Goal: Task Accomplishment & Management: Use online tool/utility

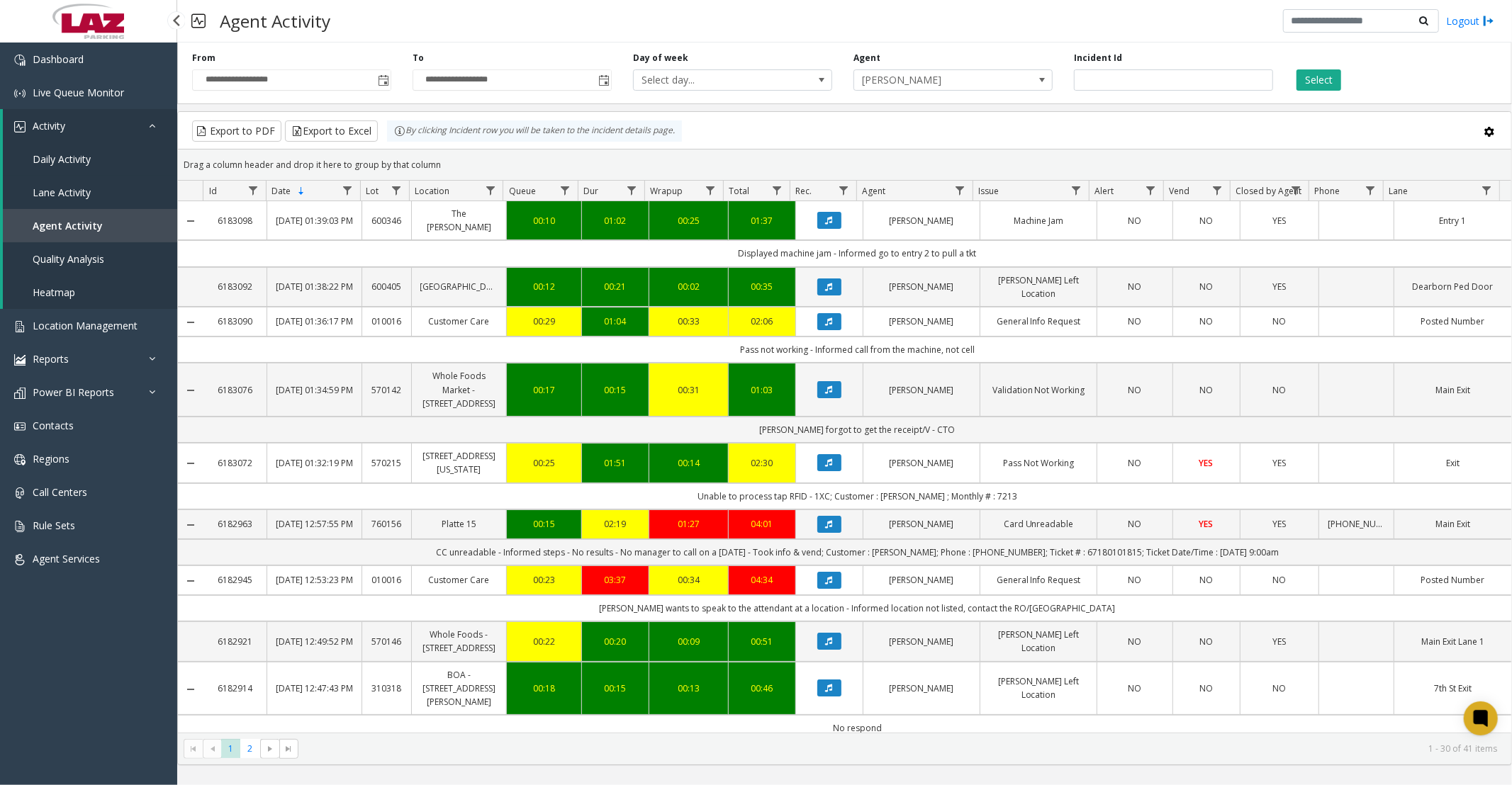
click at [92, 167] on link "Daily Activity" at bounding box center [90, 159] width 174 height 33
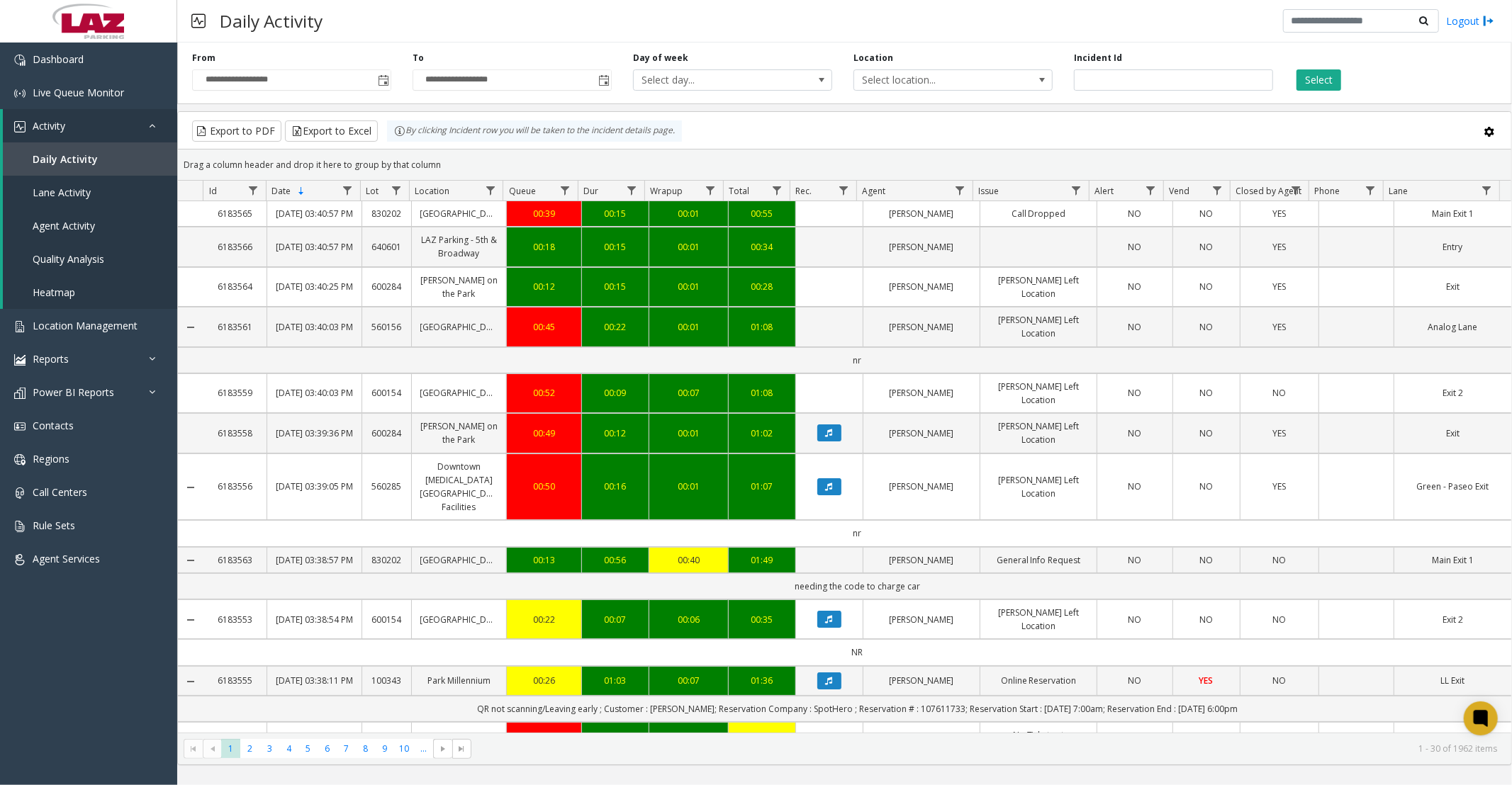
click at [383, 81] on span "Toggle popup" at bounding box center [383, 80] width 12 height 12
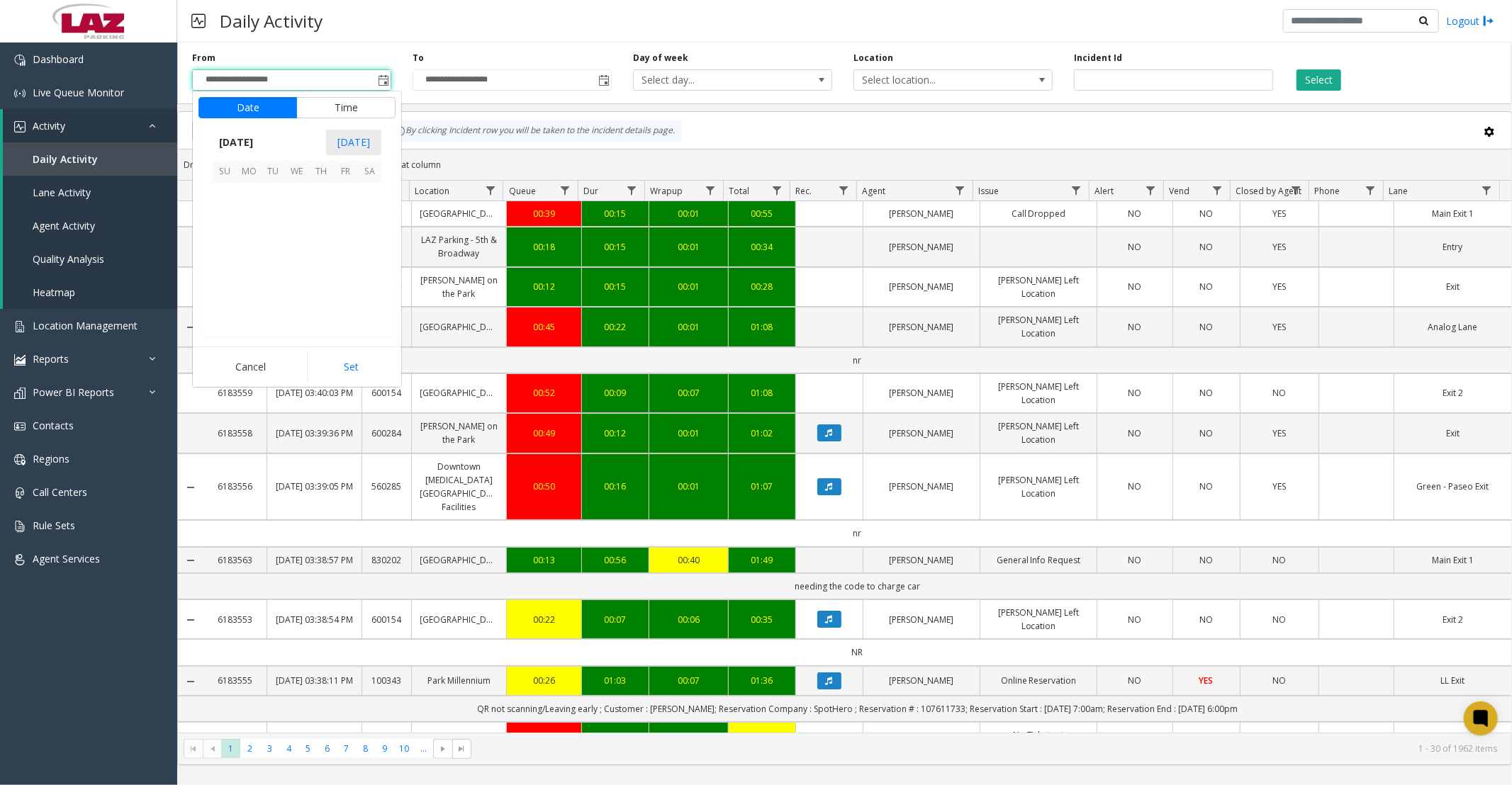
scroll to position [254229, 0]
click at [362, 115] on button "Time" at bounding box center [346, 108] width 99 height 21
click at [231, 306] on span "7" at bounding box center [233, 309] width 5 height 13
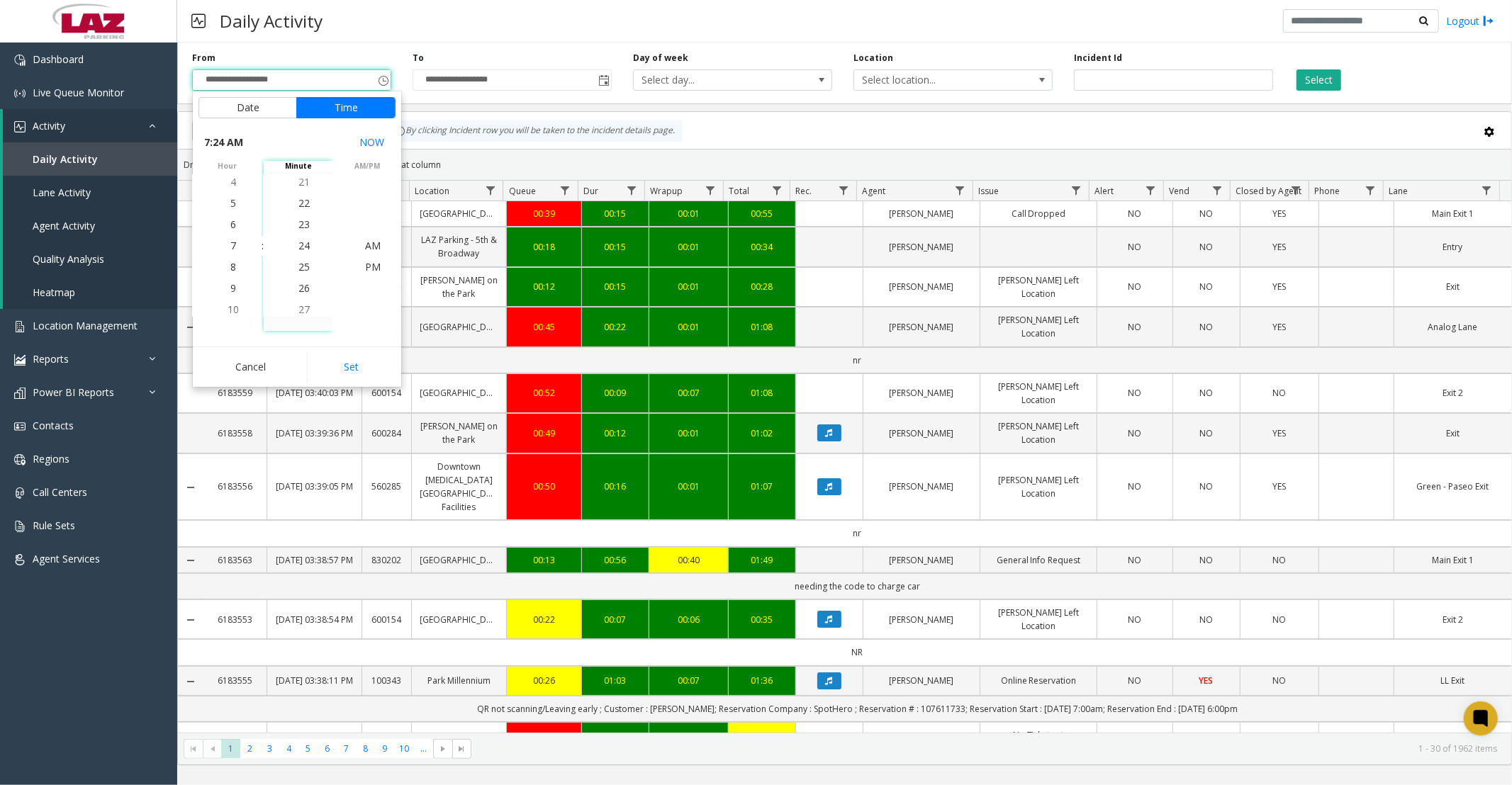
click at [299, 310] on span "27" at bounding box center [304, 309] width 12 height 13
click at [299, 308] on span "30" at bounding box center [304, 309] width 12 height 13
click at [365, 248] on span "AM" at bounding box center [373, 245] width 15 height 13
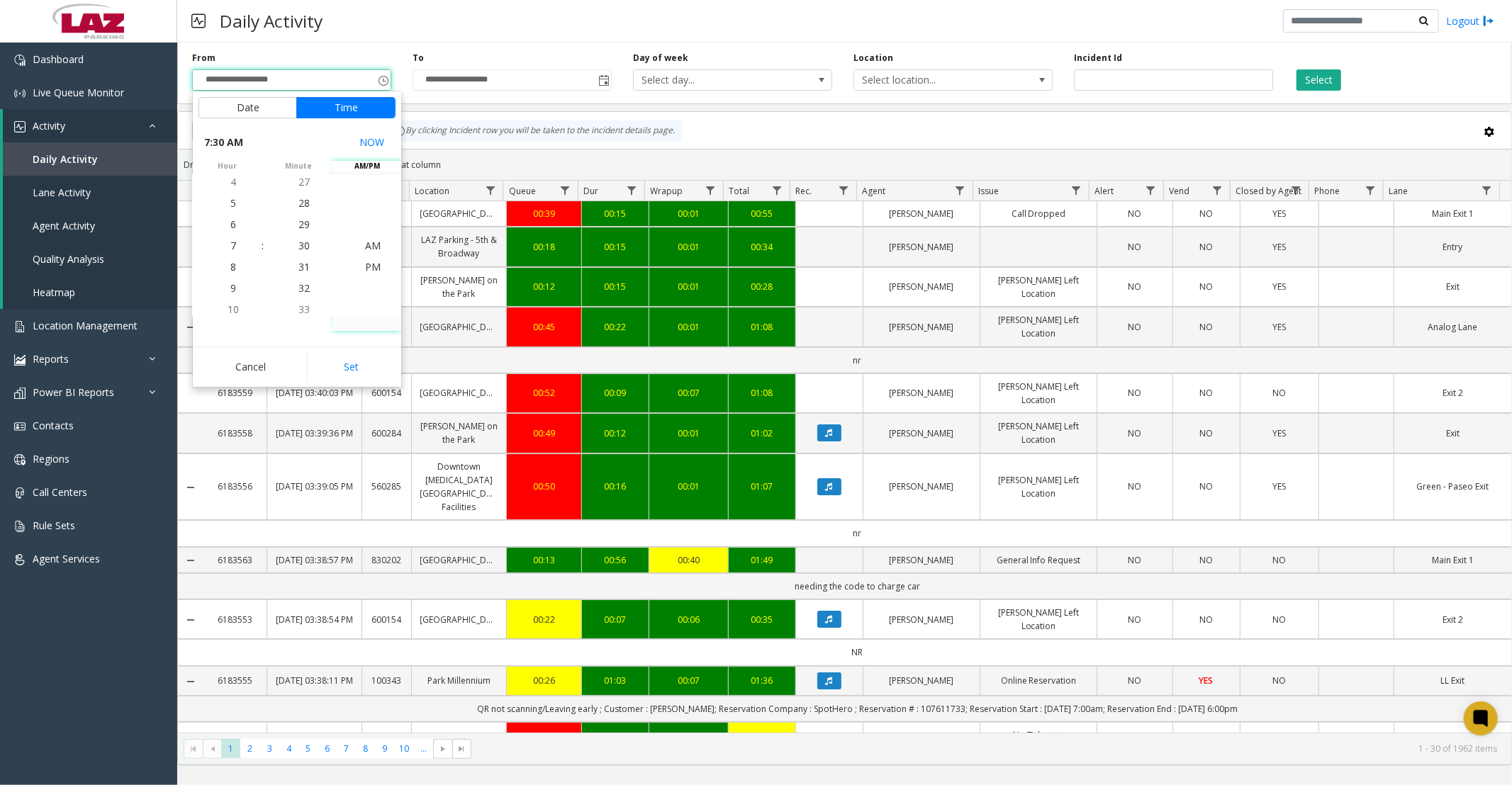
click at [359, 367] on button "Set" at bounding box center [351, 367] width 89 height 31
type input "**********"
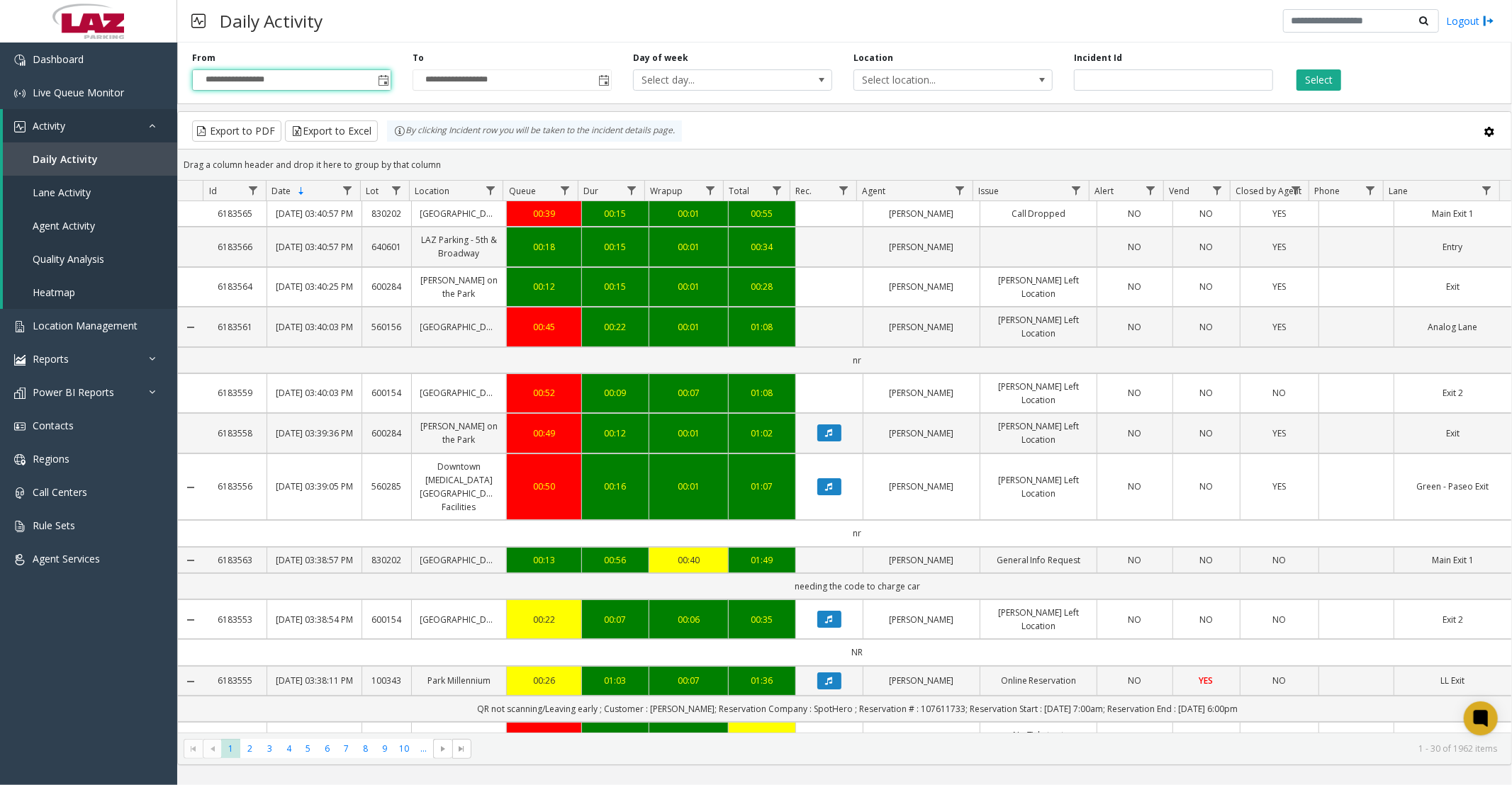
click at [906, 88] on span "Select location..." at bounding box center [933, 80] width 158 height 20
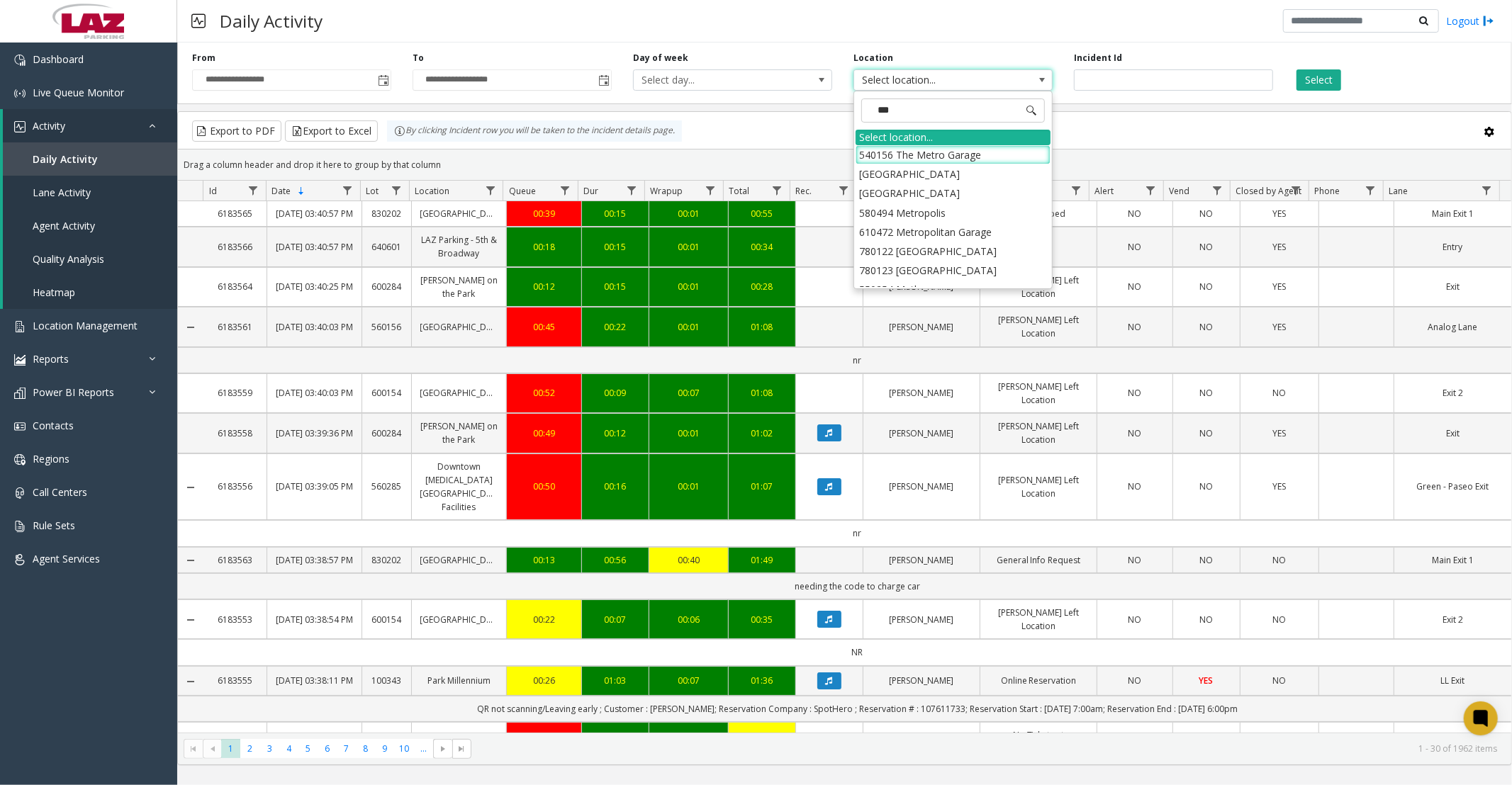
type input "****"
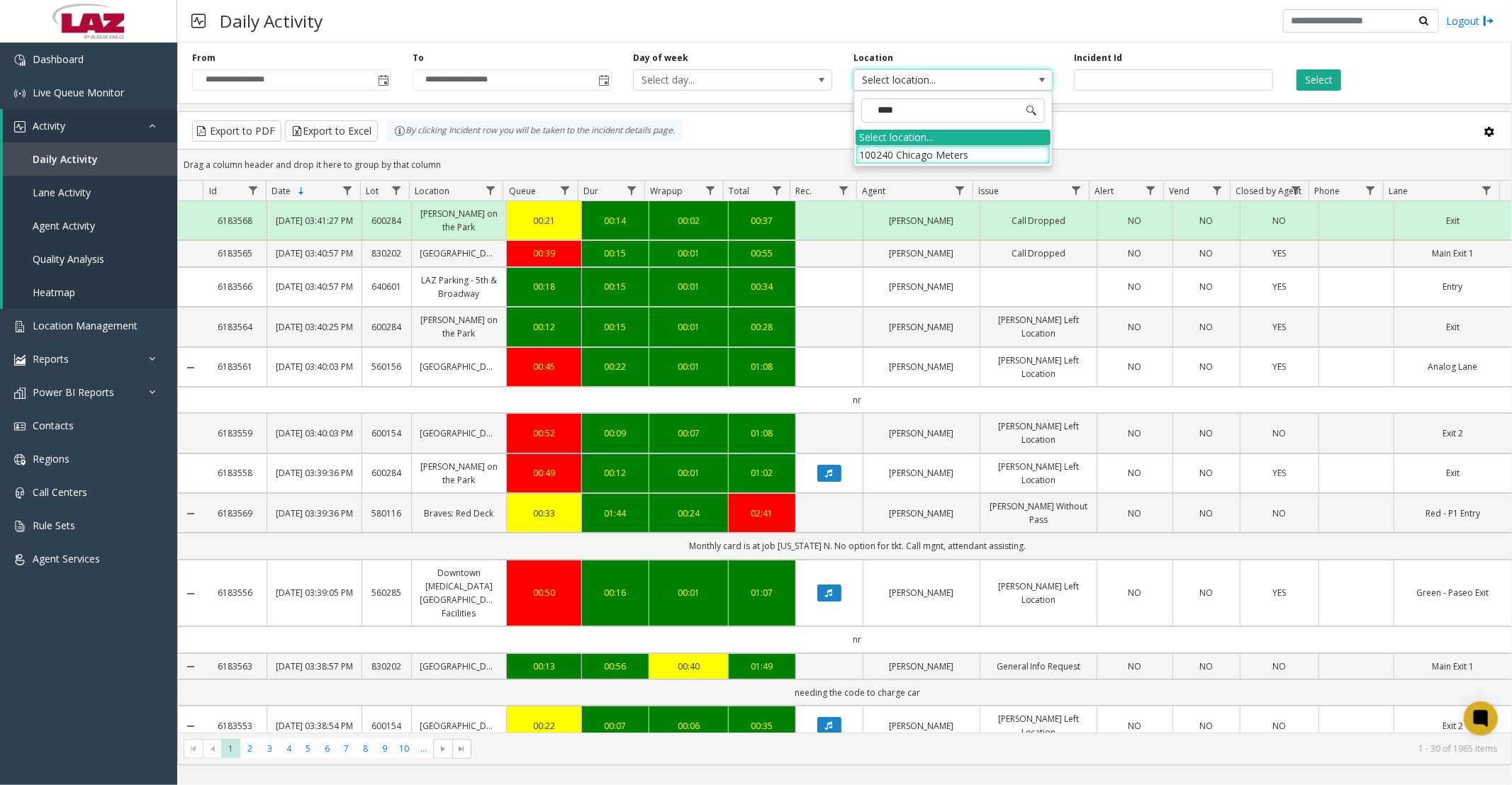
click at [888, 153] on li "100240 Chicago Meters" at bounding box center [953, 155] width 195 height 19
click at [1319, 79] on button "Select" at bounding box center [1319, 80] width 45 height 21
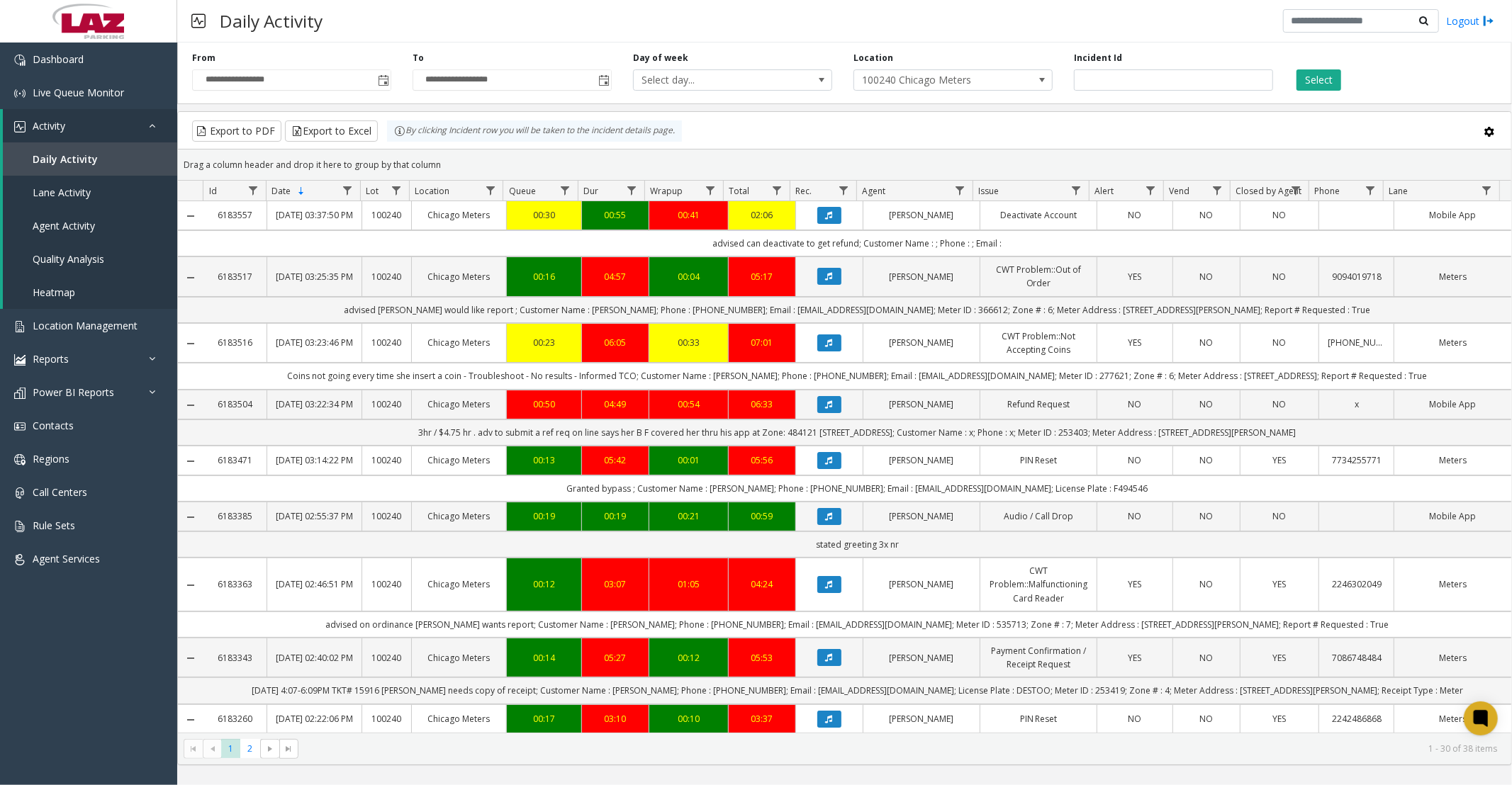
click at [1306, 77] on button "Select" at bounding box center [1319, 80] width 45 height 21
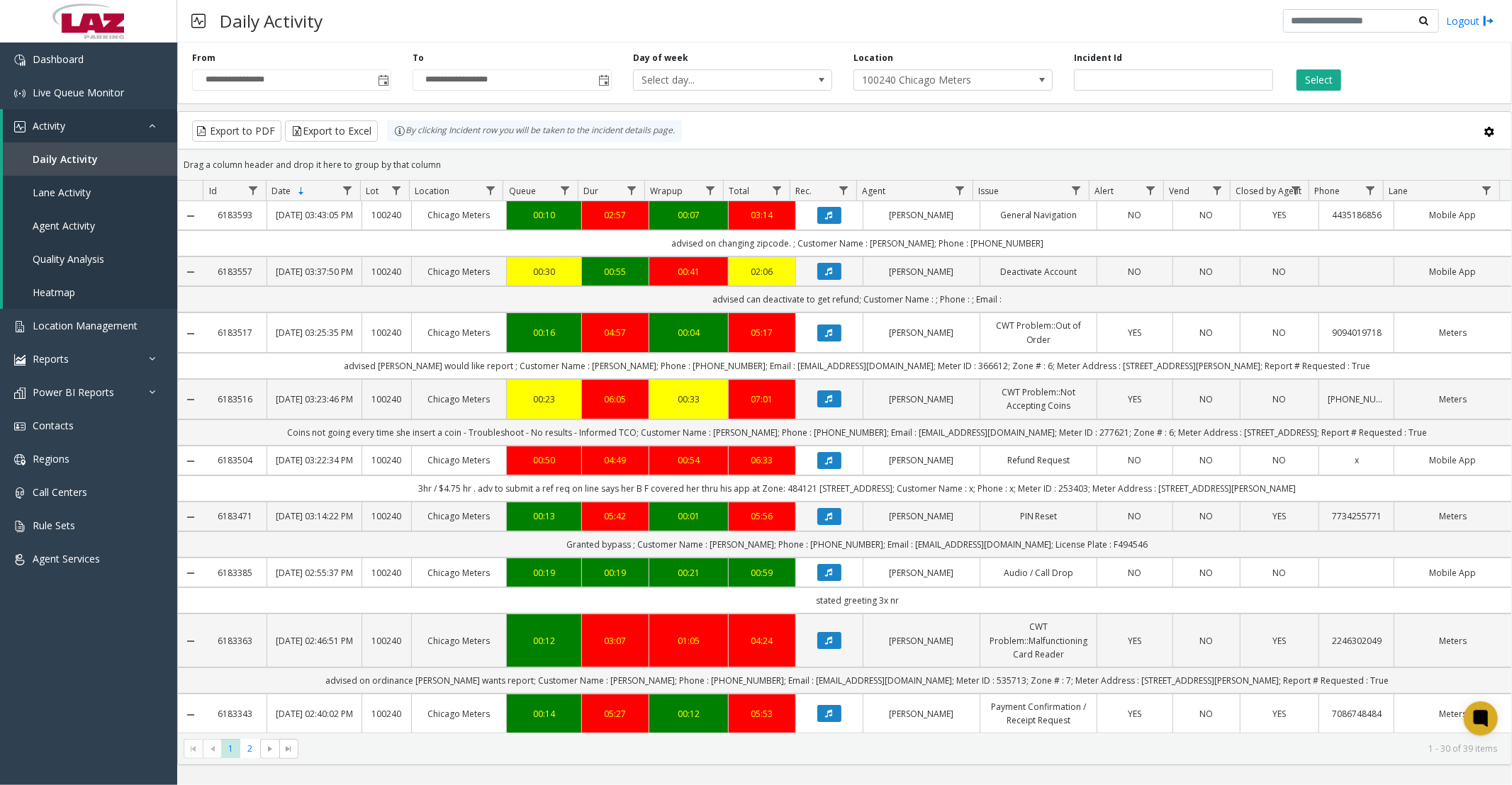
click at [1099, 149] on kendo-grid-group-panel "Drag a column header and drop it here to group by that column" at bounding box center [844, 165] width 1333 height 31
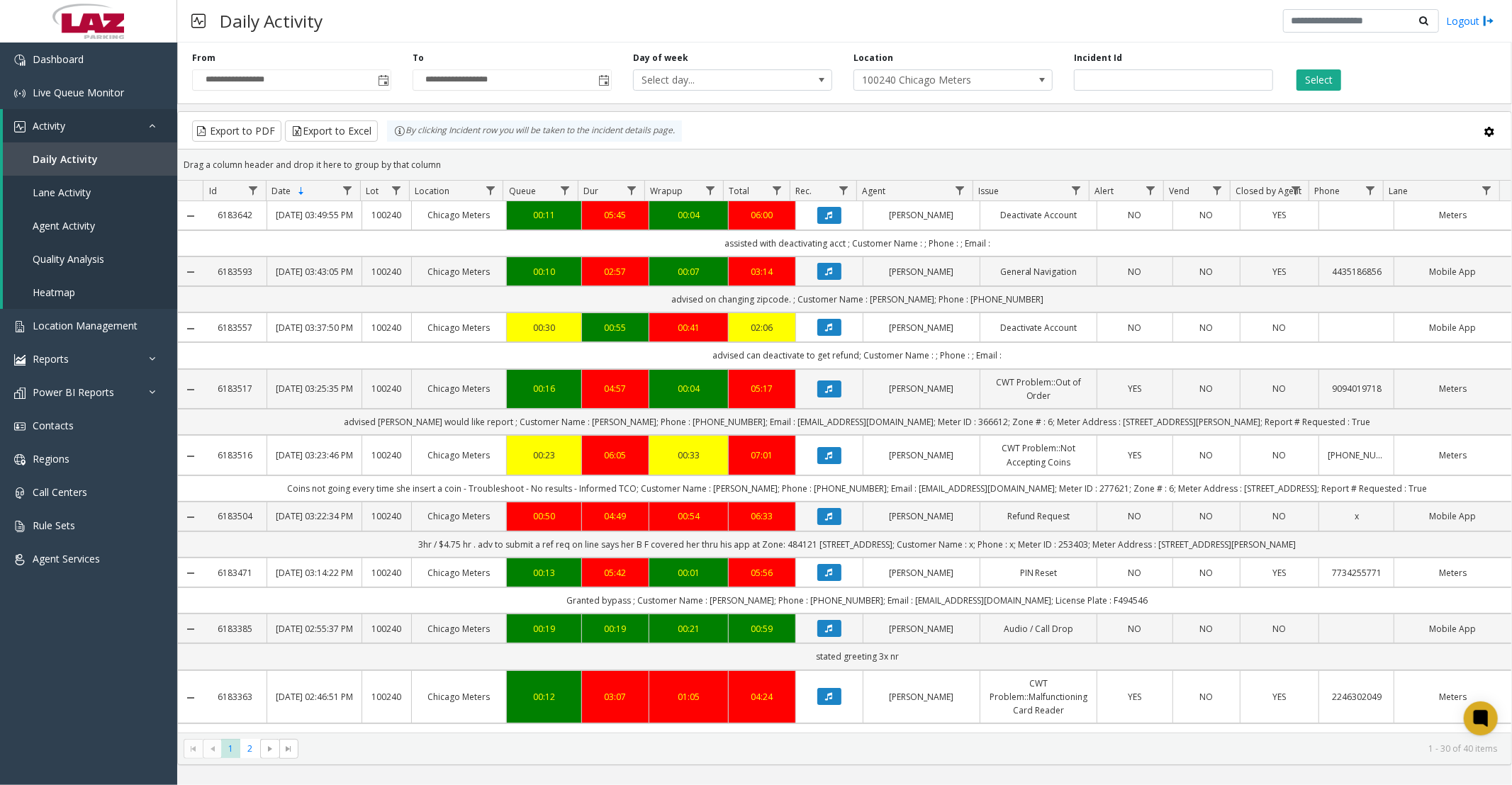
click at [1310, 86] on button "Select" at bounding box center [1319, 80] width 45 height 21
click at [1322, 73] on button "Select" at bounding box center [1319, 80] width 45 height 21
click at [337, 135] on button "Export to Excel" at bounding box center [331, 131] width 93 height 21
